Goal: Find contact information: Find contact information

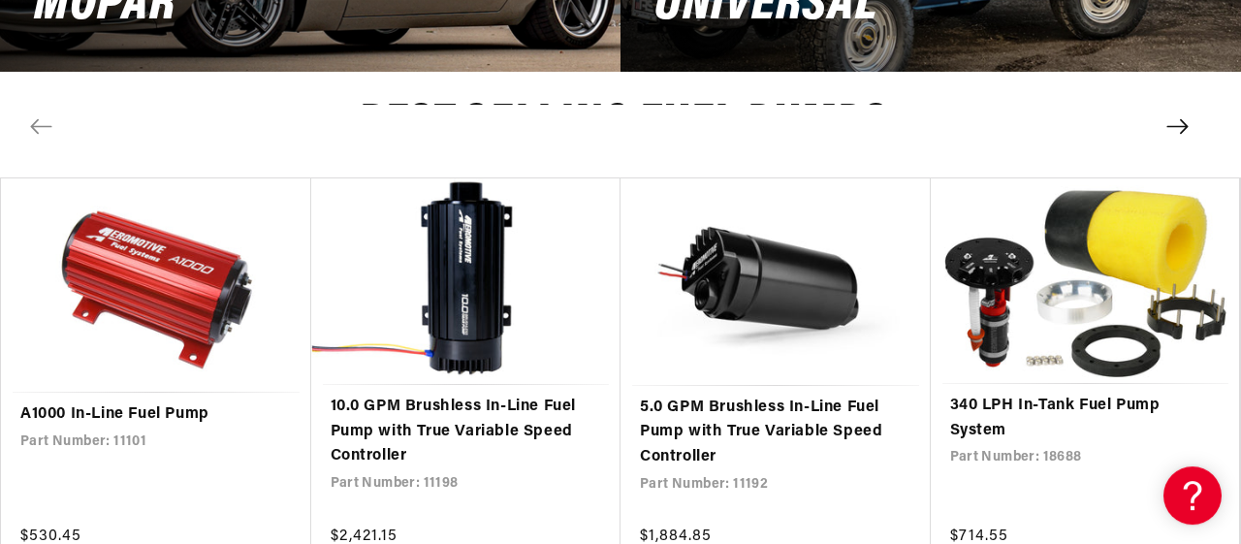
scroll to position [3428, 0]
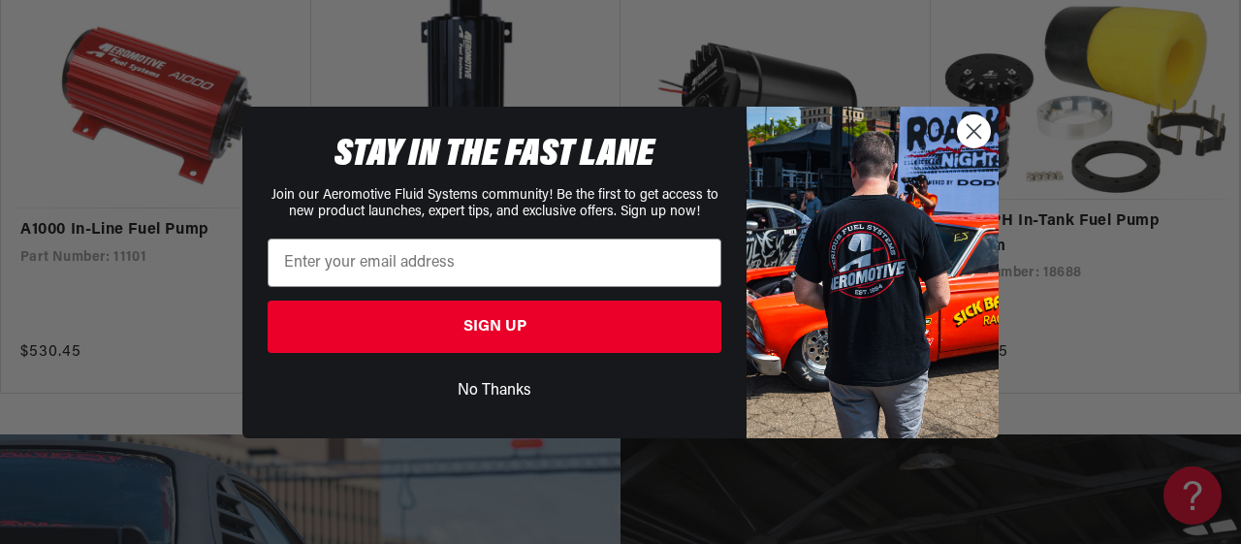
click at [490, 397] on button "No Thanks" at bounding box center [495, 390] width 454 height 37
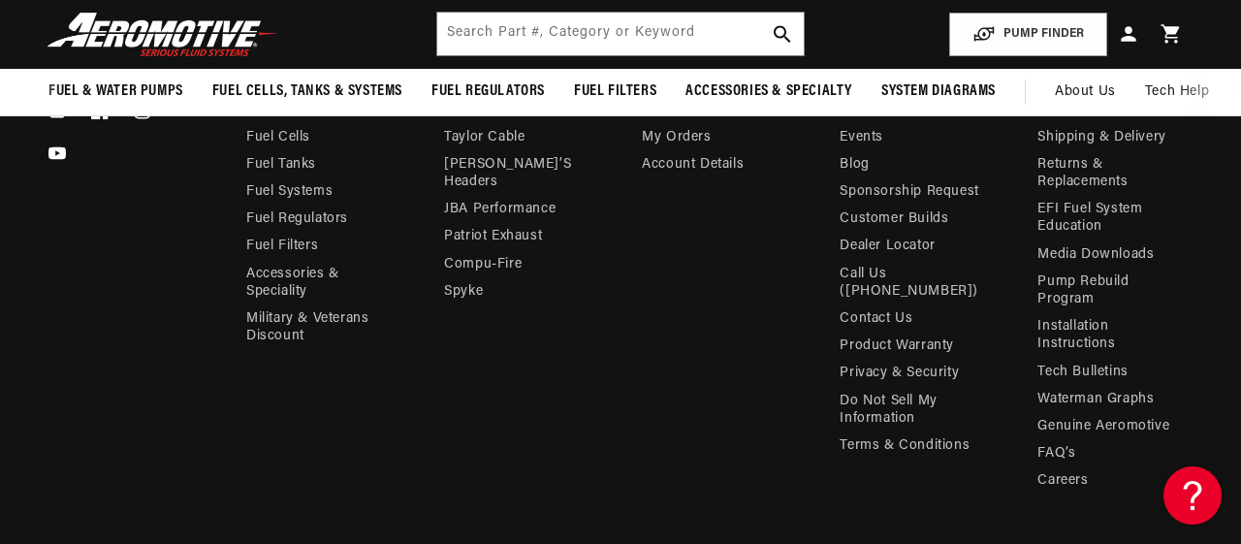
scroll to position [6529, 0]
click at [867, 317] on link "Contact Us" at bounding box center [876, 320] width 73 height 27
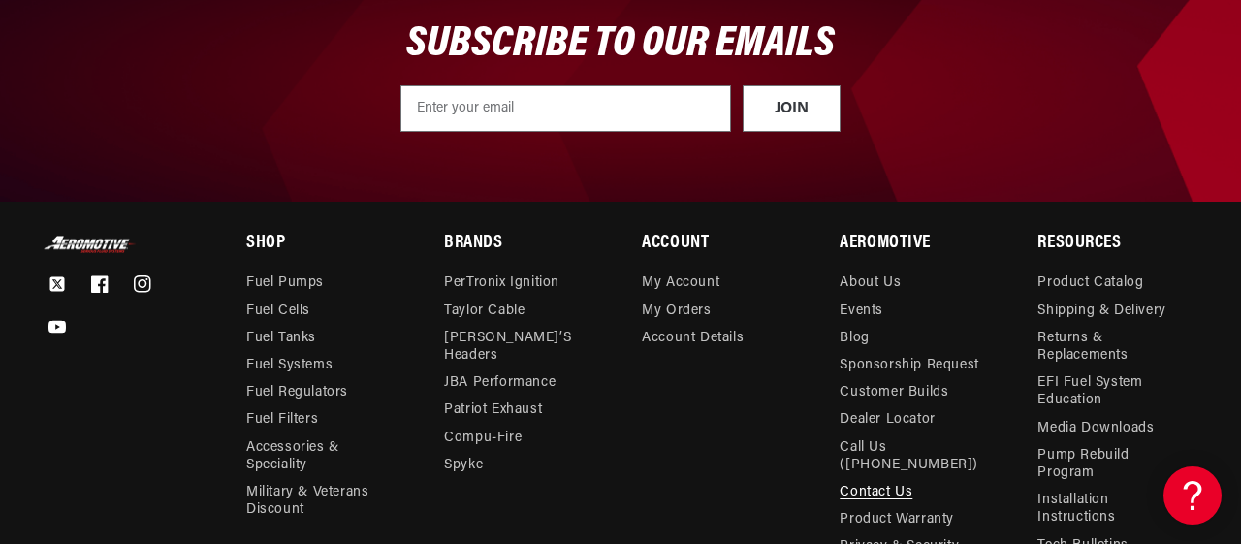
scroll to position [1109, 0]
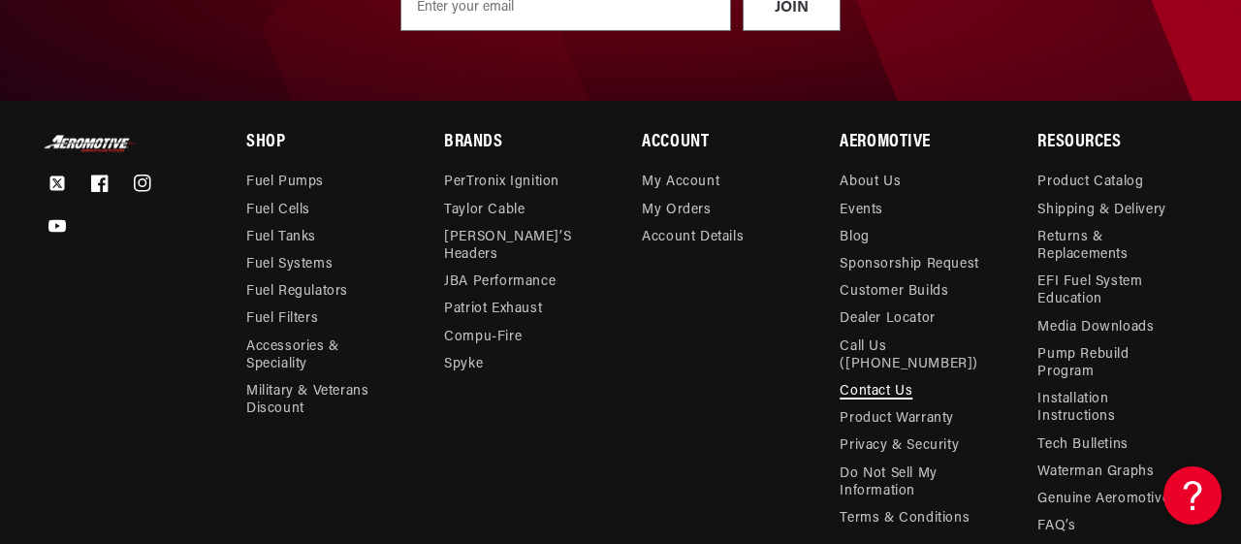
click at [863, 391] on link "Contact Us" at bounding box center [876, 391] width 73 height 27
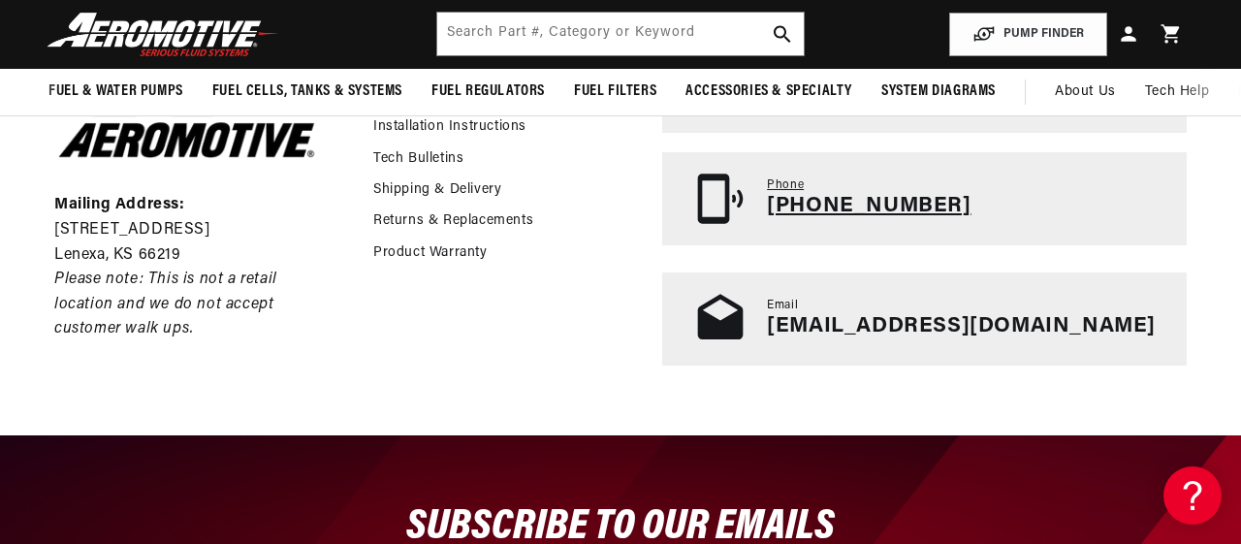
scroll to position [504, 0]
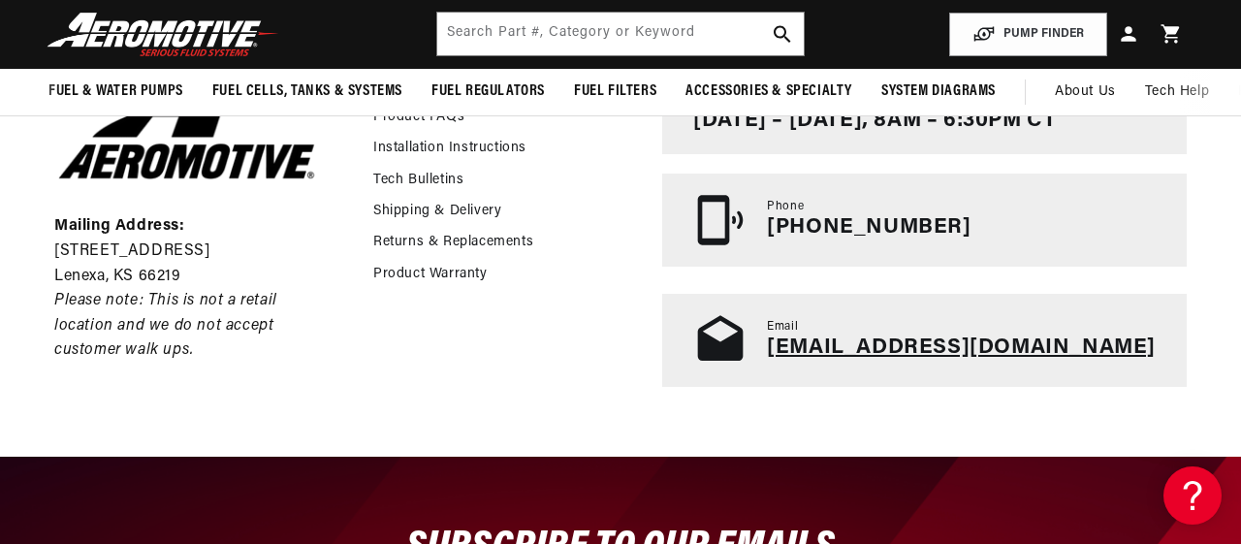
click at [935, 344] on link "[EMAIL_ADDRESS][DOMAIN_NAME]" at bounding box center [961, 347] width 389 height 22
click at [918, 414] on div "Mailing Address: 10955 Mill Creek Road Lenexa, KS 66219 Please note: This is no…" at bounding box center [620, 198] width 1229 height 516
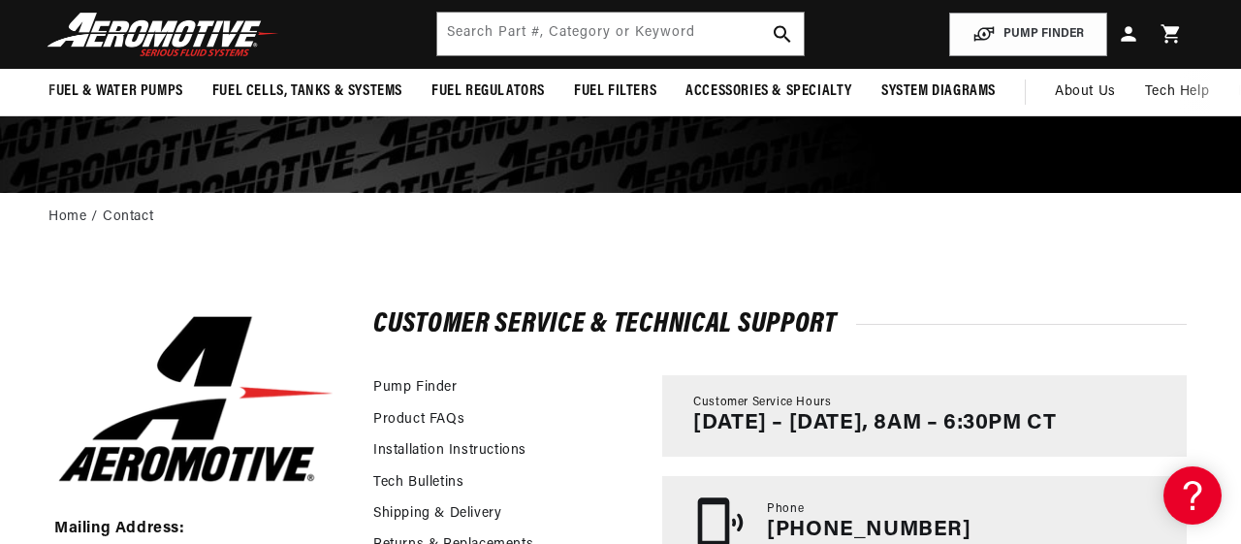
scroll to position [101, 0]
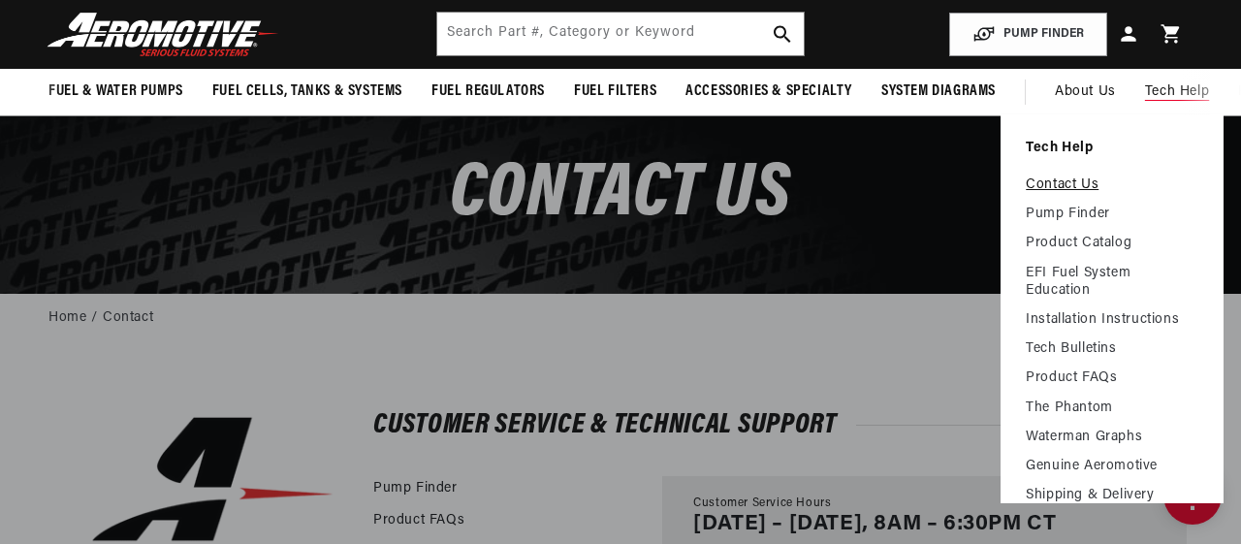
click at [1063, 183] on link "Contact Us" at bounding box center [1112, 184] width 173 height 17
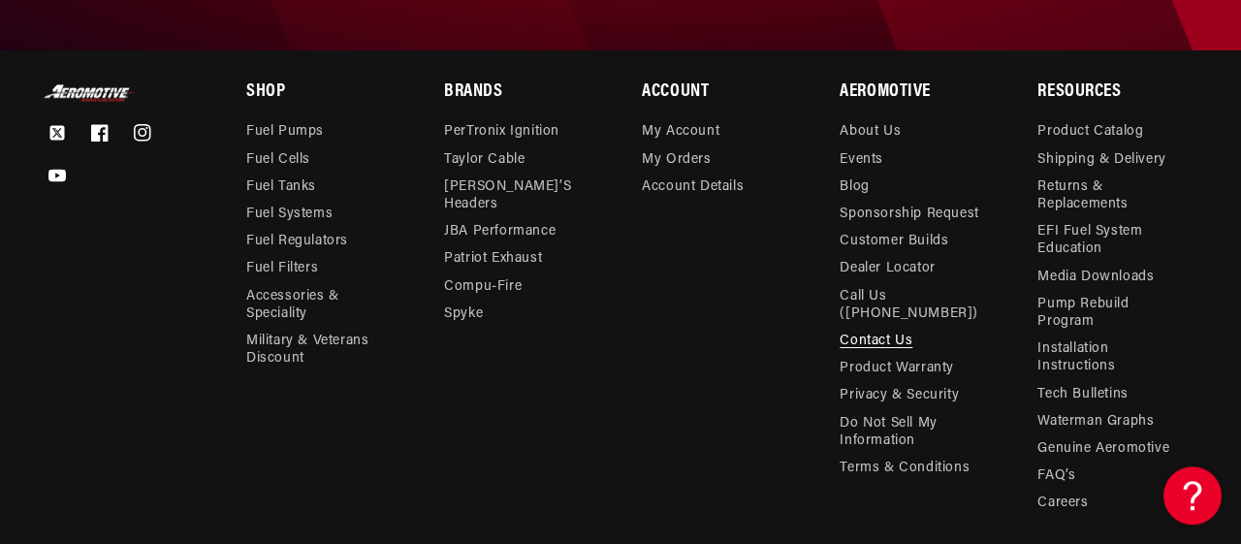
scroll to position [1210, 0]
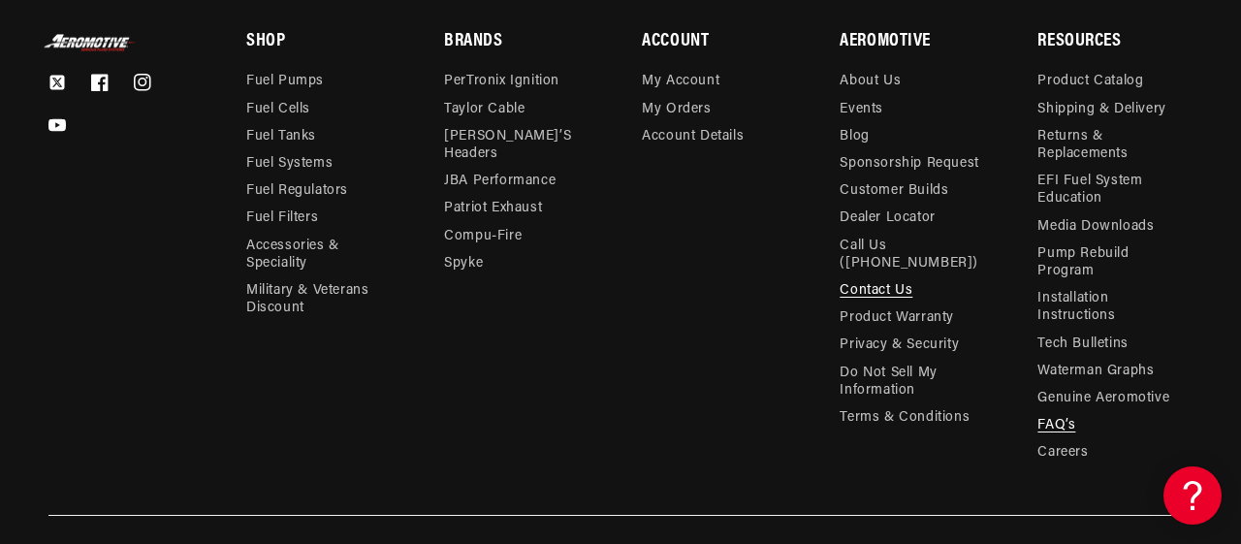
click at [1056, 426] on link "FAQ’s" at bounding box center [1056, 425] width 38 height 27
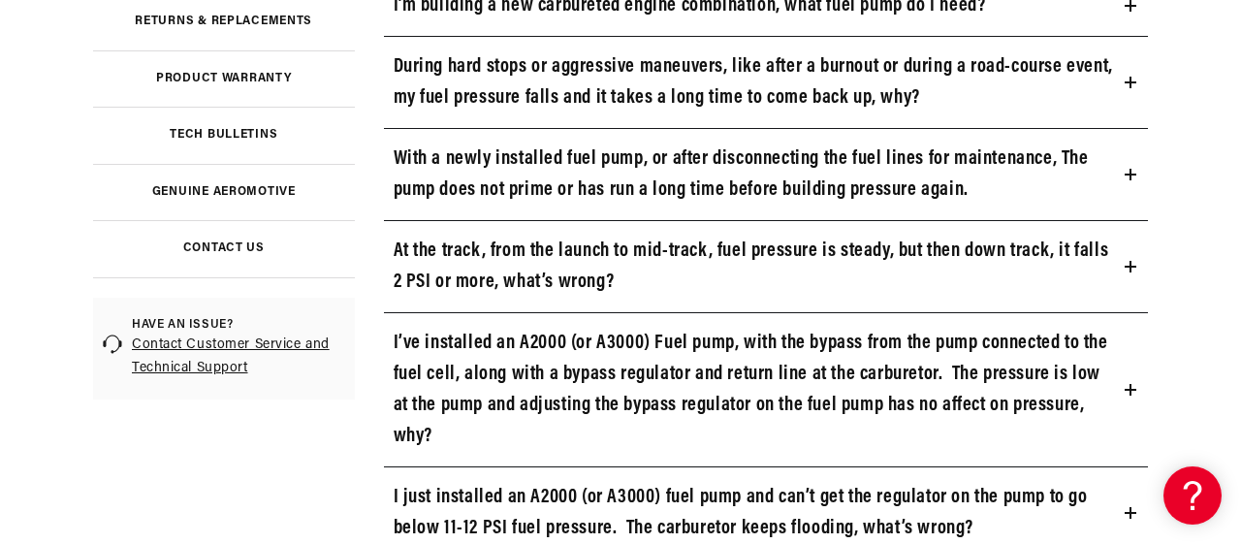
click at [216, 344] on link "Contact Customer Service and Technical Support" at bounding box center [238, 356] width 213 height 47
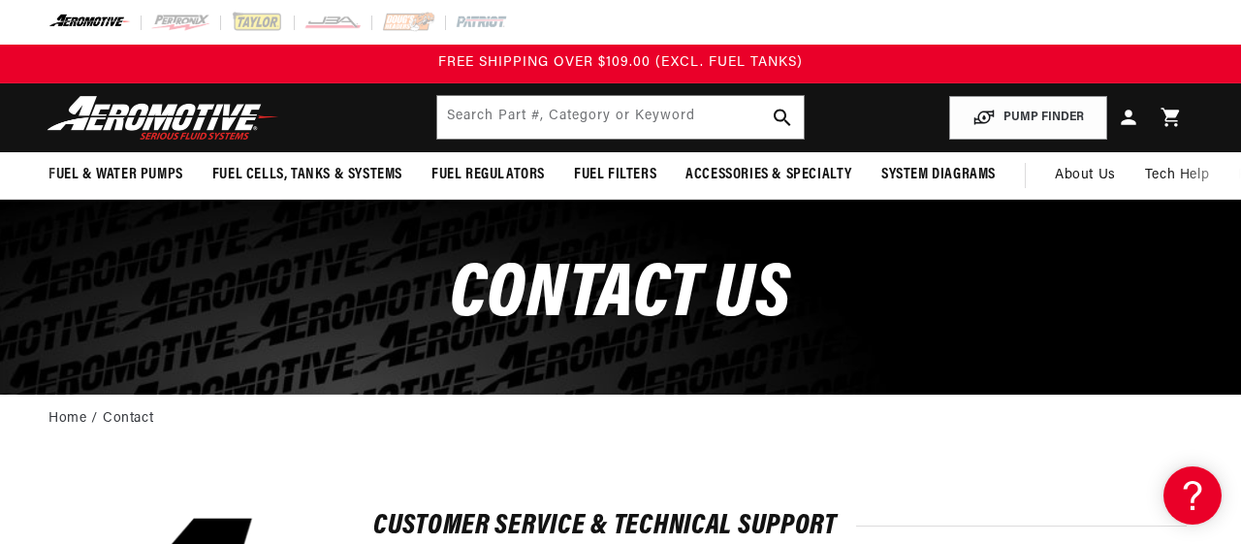
click at [191, 118] on img at bounding box center [163, 118] width 242 height 46
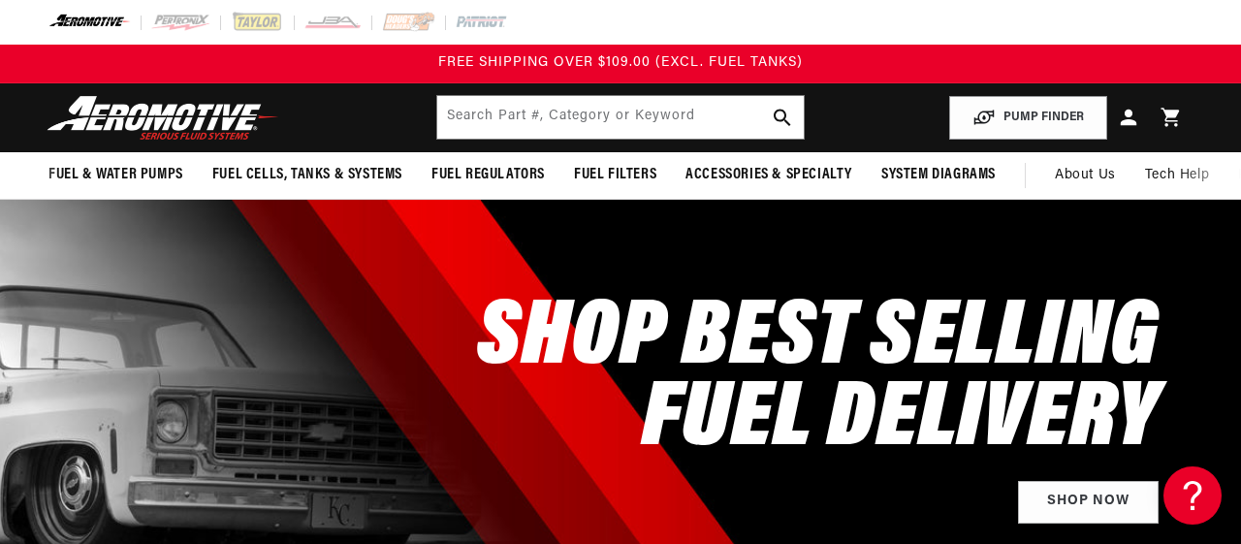
click at [1130, 117] on icon at bounding box center [1128, 117] width 25 height 25
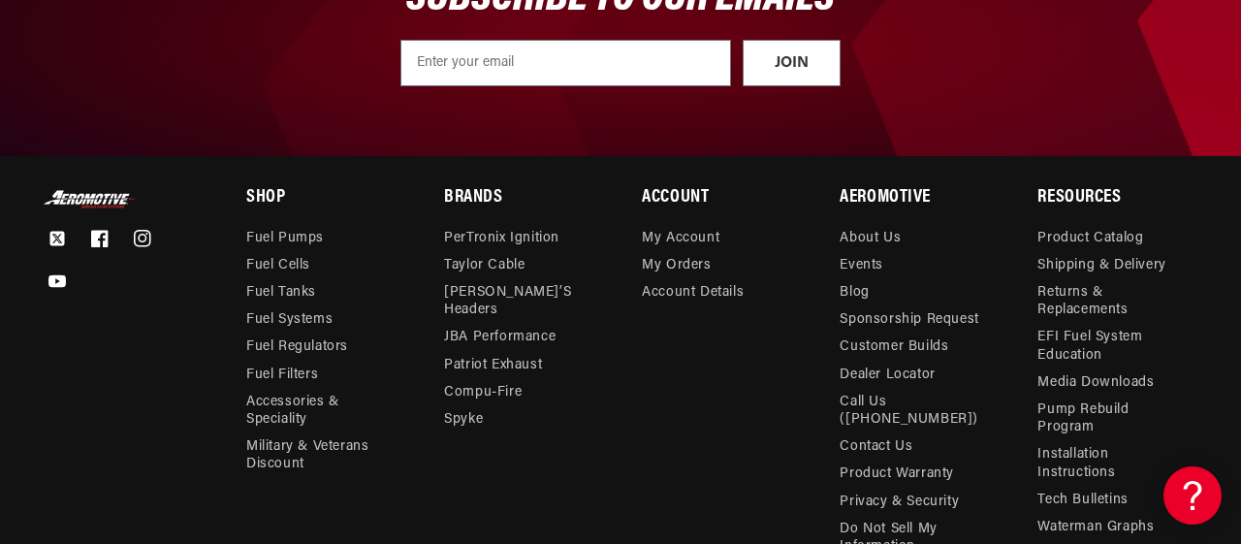
scroll to position [1008, 0]
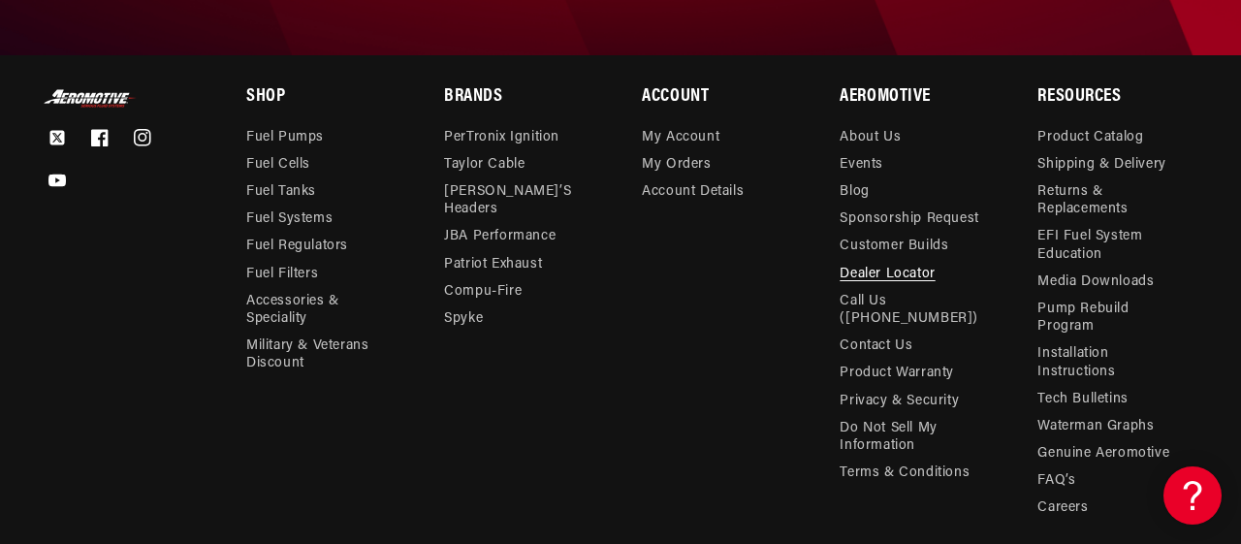
click at [872, 269] on link "Dealer Locator" at bounding box center [887, 274] width 95 height 27
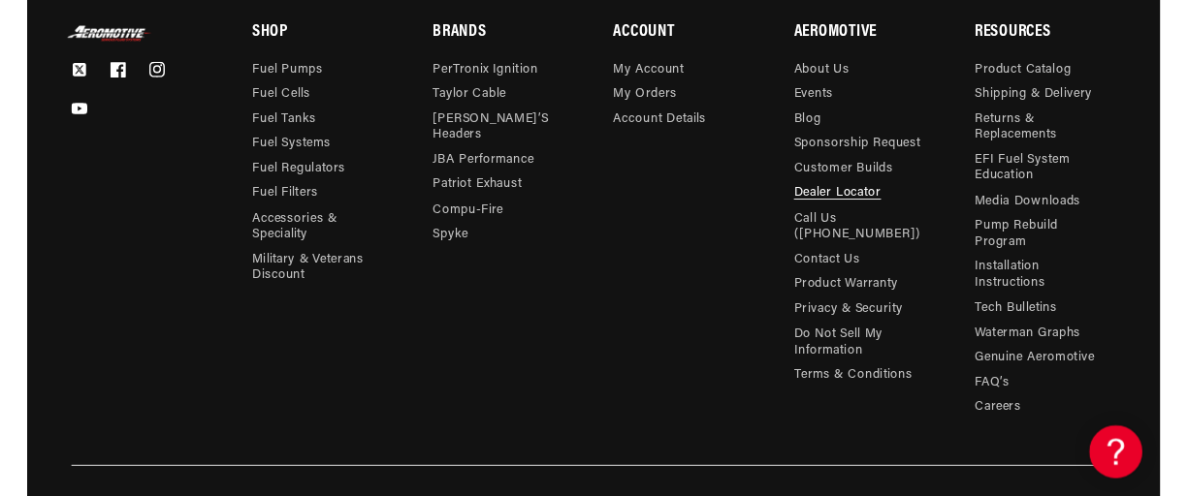
scroll to position [1815, 0]
